Goal: Transaction & Acquisition: Purchase product/service

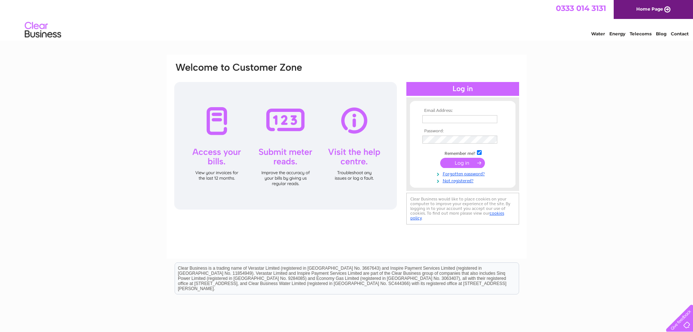
type input "lbain@kirbygroup.com"
click at [460, 162] on input "submit" at bounding box center [462, 163] width 45 height 10
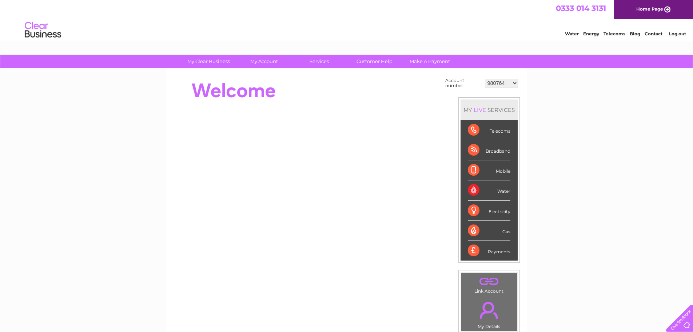
click at [514, 84] on select "980764 30307332" at bounding box center [501, 83] width 33 height 9
select select "30307332"
click at [485, 79] on select "980764 30307332" at bounding box center [501, 83] width 33 height 9
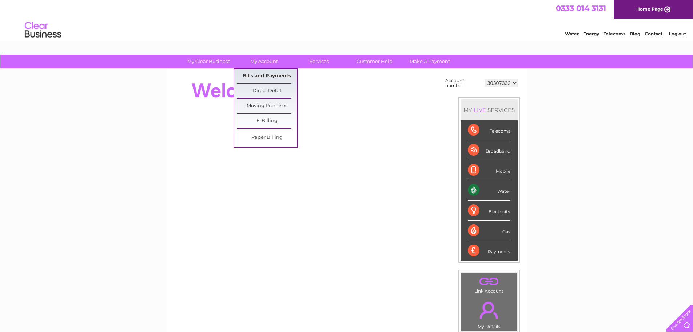
click at [261, 76] on link "Bills and Payments" at bounding box center [267, 76] width 60 height 15
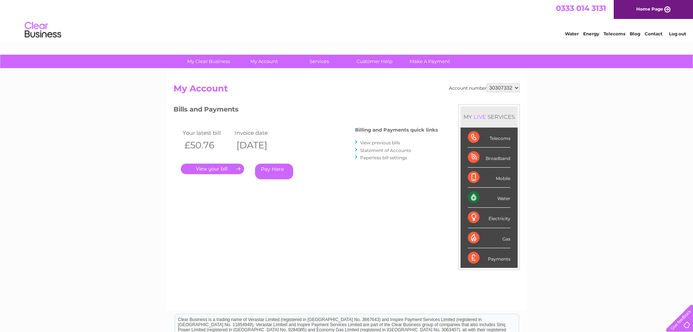
click at [229, 165] on link "." at bounding box center [212, 168] width 63 height 11
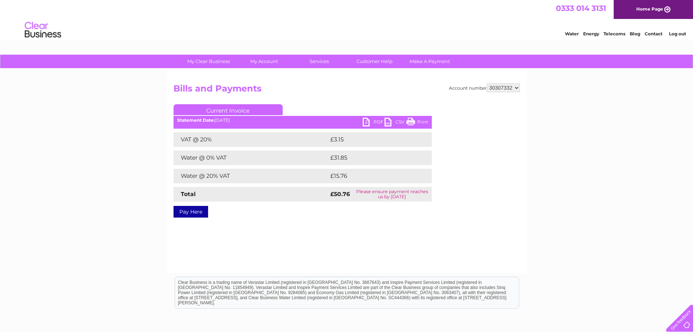
click at [375, 117] on ul "Current Invoice" at bounding box center [303, 110] width 258 height 13
click at [375, 120] on link "PDF" at bounding box center [374, 123] width 22 height 11
click at [192, 209] on link "Pay Here" at bounding box center [191, 212] width 35 height 12
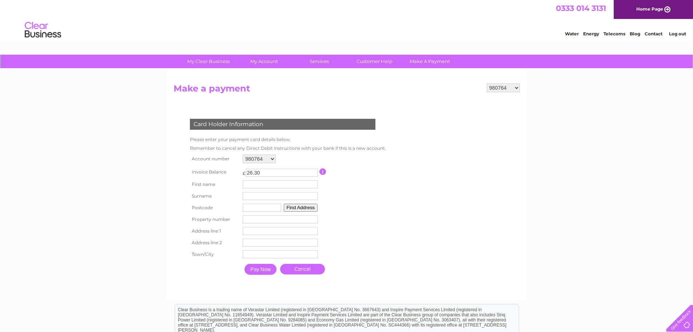
click at [517, 86] on select "980764 30307332" at bounding box center [503, 87] width 33 height 9
select select "30307332"
click at [487, 83] on select "980764 30307332" at bounding box center [503, 87] width 33 height 9
click at [252, 183] on input "text" at bounding box center [280, 184] width 75 height 8
type input "Laura"
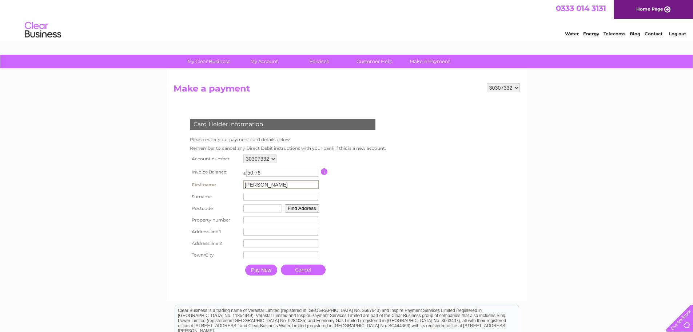
type input "Bain"
type input "ML4 3NJ"
type input "Suite F5-F7 Phoenix House"
type input "Phoenix Crescent"
type input "Bellshill"
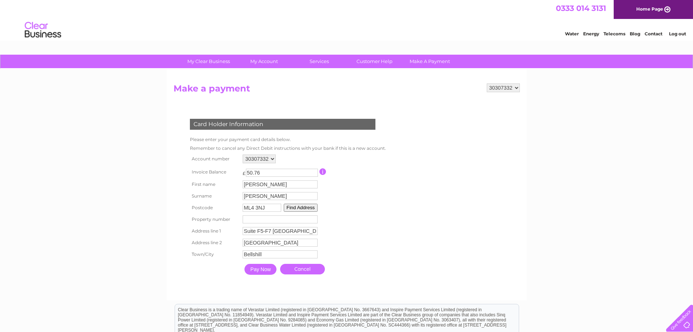
click at [260, 269] on input "Pay Now" at bounding box center [261, 269] width 32 height 11
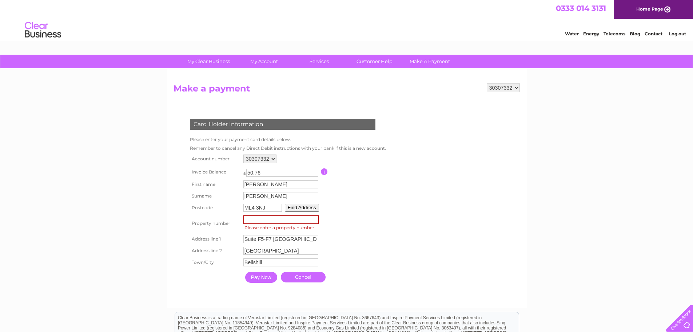
click at [261, 220] on input "number" at bounding box center [282, 219] width 76 height 9
drag, startPoint x: 395, startPoint y: 224, endPoint x: 394, endPoint y: 228, distance: 4.1
click at [395, 224] on div "Card Holder Information Please enter your payment card details below. Remember …" at bounding box center [284, 198] width 221 height 174
drag, startPoint x: 278, startPoint y: 219, endPoint x: 274, endPoint y: 219, distance: 4.0
click at [278, 219] on input "number" at bounding box center [282, 219] width 76 height 9
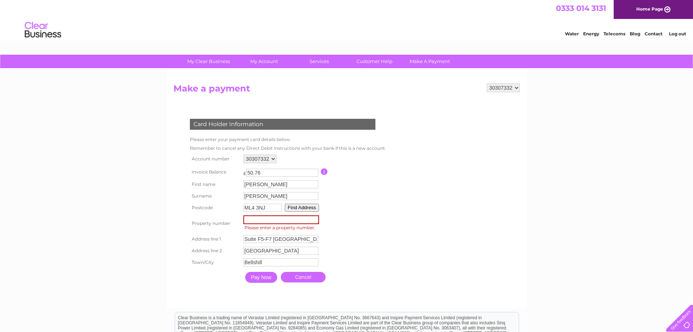
drag, startPoint x: 272, startPoint y: 219, endPoint x: 238, endPoint y: 219, distance: 34.6
click at [238, 219] on tr "Property number Property Number Please enter a property number." at bounding box center [287, 223] width 198 height 20
type input "1"
click at [314, 218] on input "1" at bounding box center [280, 219] width 75 height 8
click at [345, 218] on table "Account number 980764 30307332 Invoice Balance £ 50.76 First name Laura 1" at bounding box center [286, 219] width 197 height 133
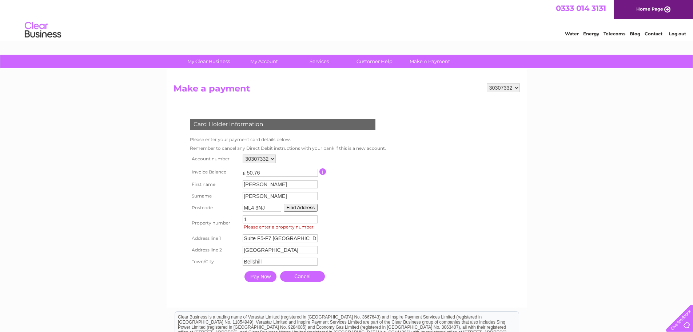
click at [273, 218] on input "1" at bounding box center [280, 219] width 75 height 8
type input "5"
click at [427, 233] on form "980764 30307332 Make a payment Card Holder Information Please enter your paymen…" at bounding box center [347, 191] width 347 height 217
click at [264, 275] on input "Pay Now" at bounding box center [261, 276] width 32 height 11
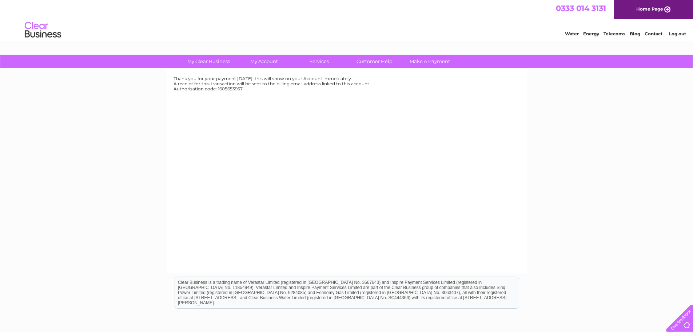
click at [675, 33] on link "Log out" at bounding box center [677, 33] width 17 height 5
